Goal: Transaction & Acquisition: Download file/media

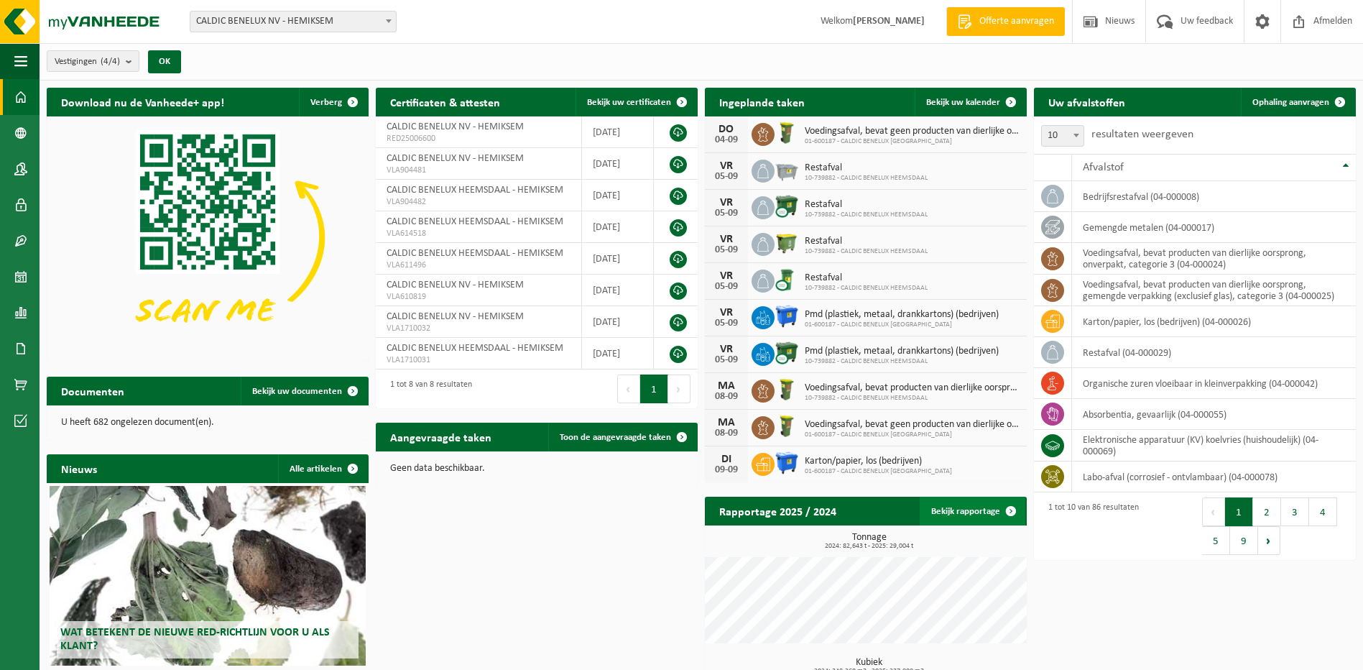
click at [652, 461] on link "Bekijk rapportage" at bounding box center [973, 511] width 106 height 29
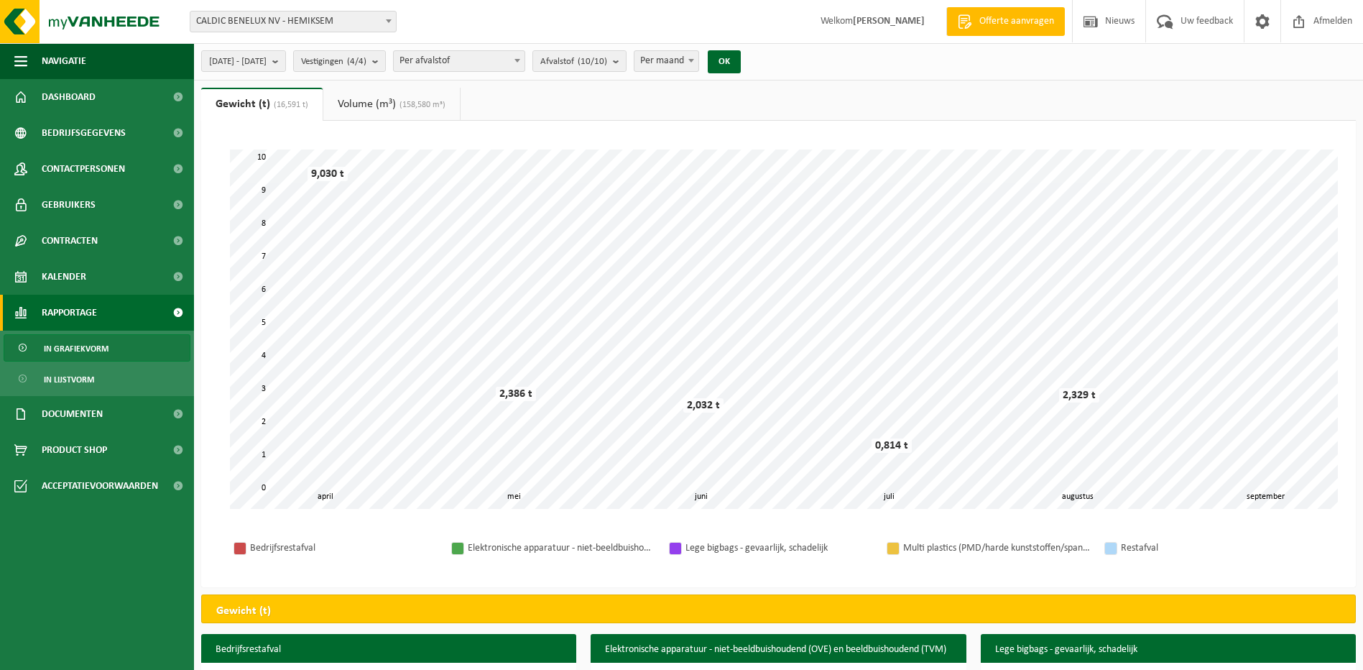
click at [460, 548] on div at bounding box center [457, 547] width 11 height 11
click at [494, 548] on div "Elektronische apparatuur - niet-beeldbuishoudend (OVE) en beeldbuishoudend (TVM)" at bounding box center [561, 548] width 187 height 18
click at [84, 417] on span "Documenten" at bounding box center [72, 414] width 61 height 36
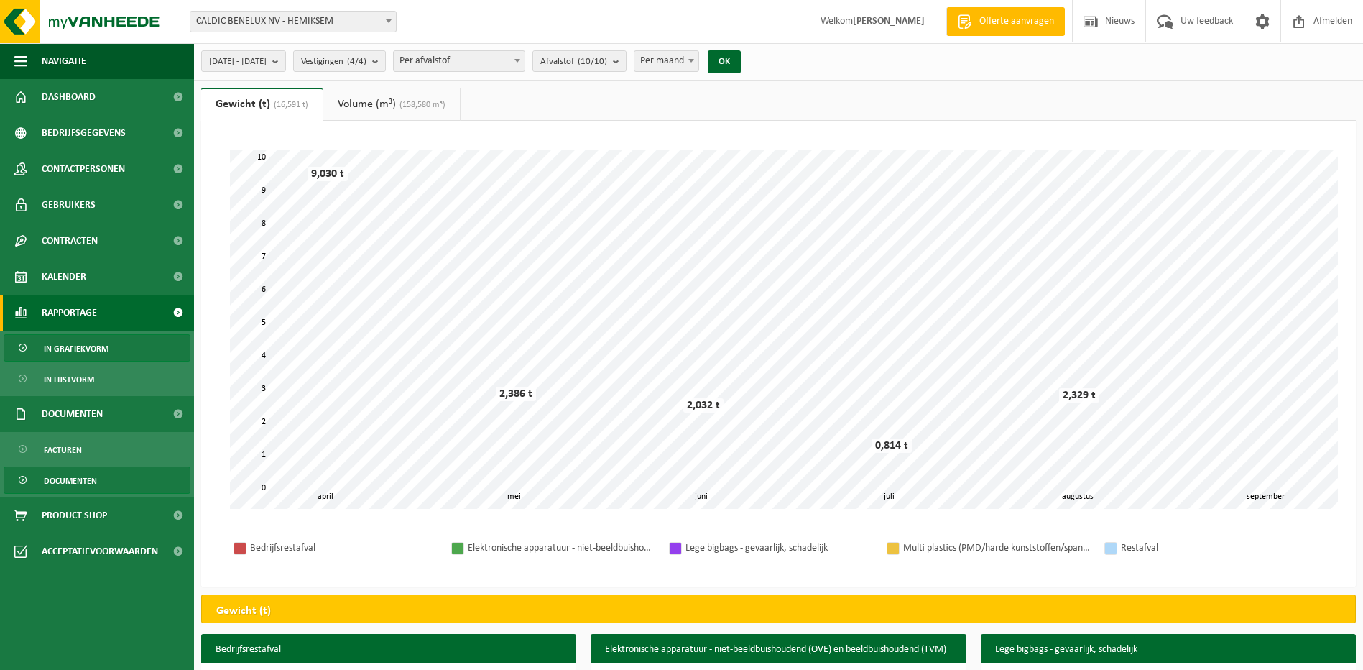
click at [65, 478] on span "Documenten" at bounding box center [70, 480] width 53 height 27
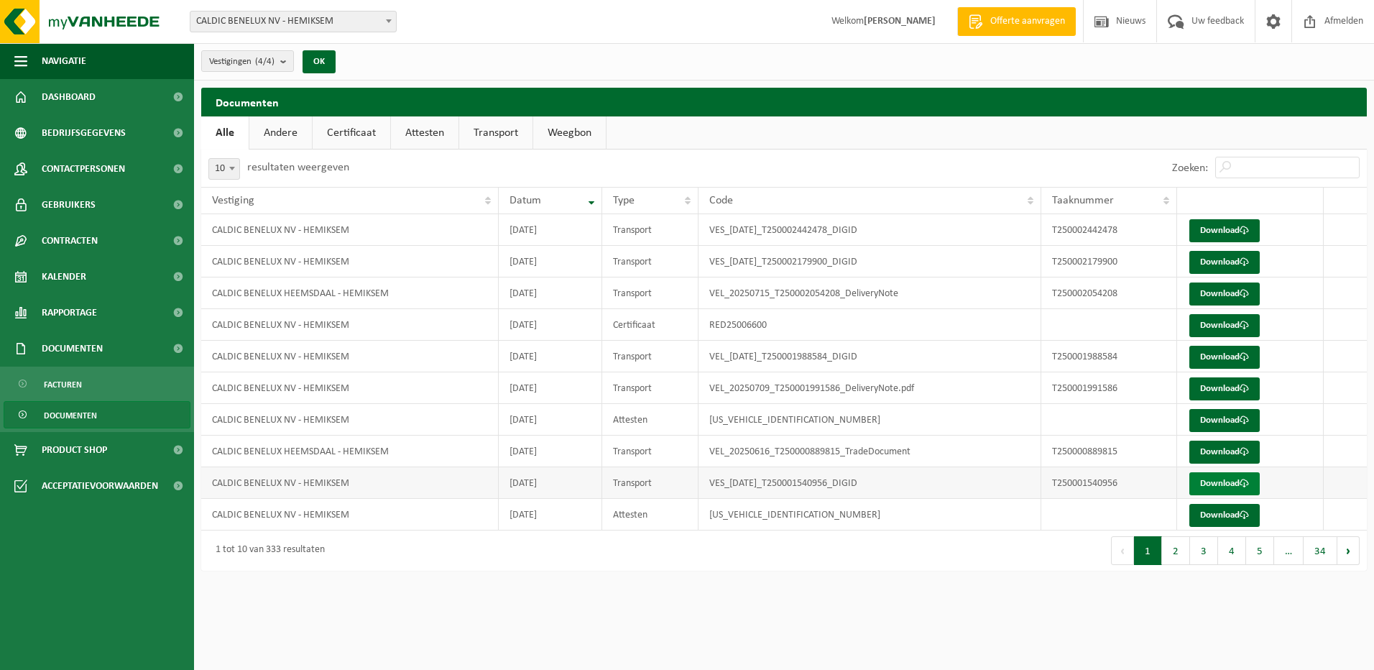
click at [1226, 483] on link "Download" at bounding box center [1224, 483] width 70 height 23
click at [785, 520] on td "VES00625000010339" at bounding box center [869, 515] width 343 height 32
click at [1232, 514] on link "Download" at bounding box center [1224, 515] width 70 height 23
click at [1176, 549] on button "2" at bounding box center [1176, 550] width 28 height 29
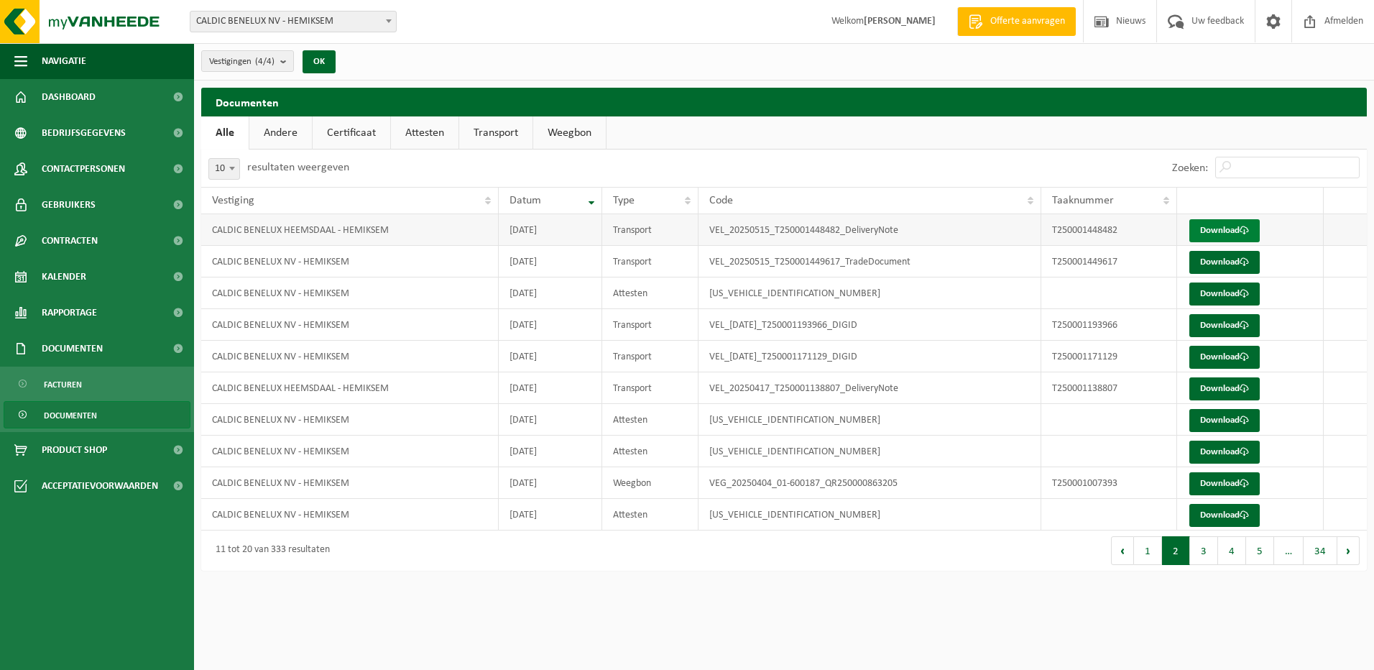
click at [1206, 228] on link "Download" at bounding box center [1224, 230] width 70 height 23
click at [1229, 259] on link "Download" at bounding box center [1224, 262] width 70 height 23
click at [1216, 292] on link "Download" at bounding box center [1224, 293] width 70 height 23
